Goal: Navigation & Orientation: Go to known website

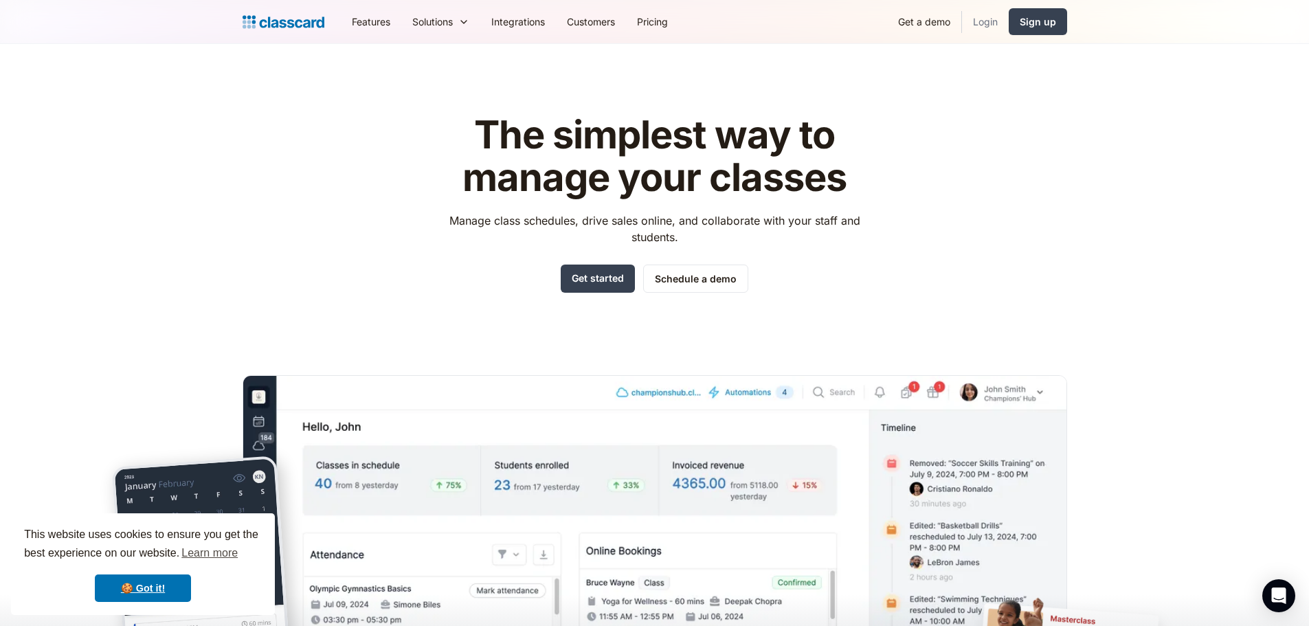
click at [986, 21] on link "Login" at bounding box center [985, 21] width 47 height 31
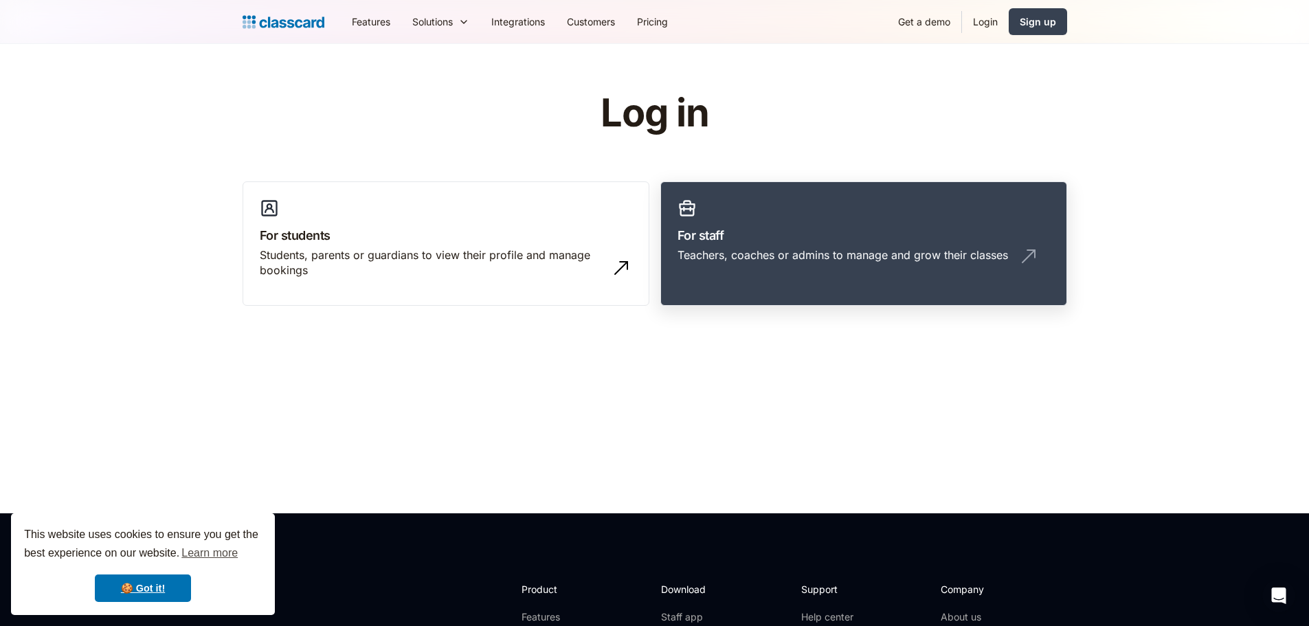
click at [792, 232] on h3 "For staff" at bounding box center [864, 235] width 372 height 19
